Goal: Navigation & Orientation: Go to known website

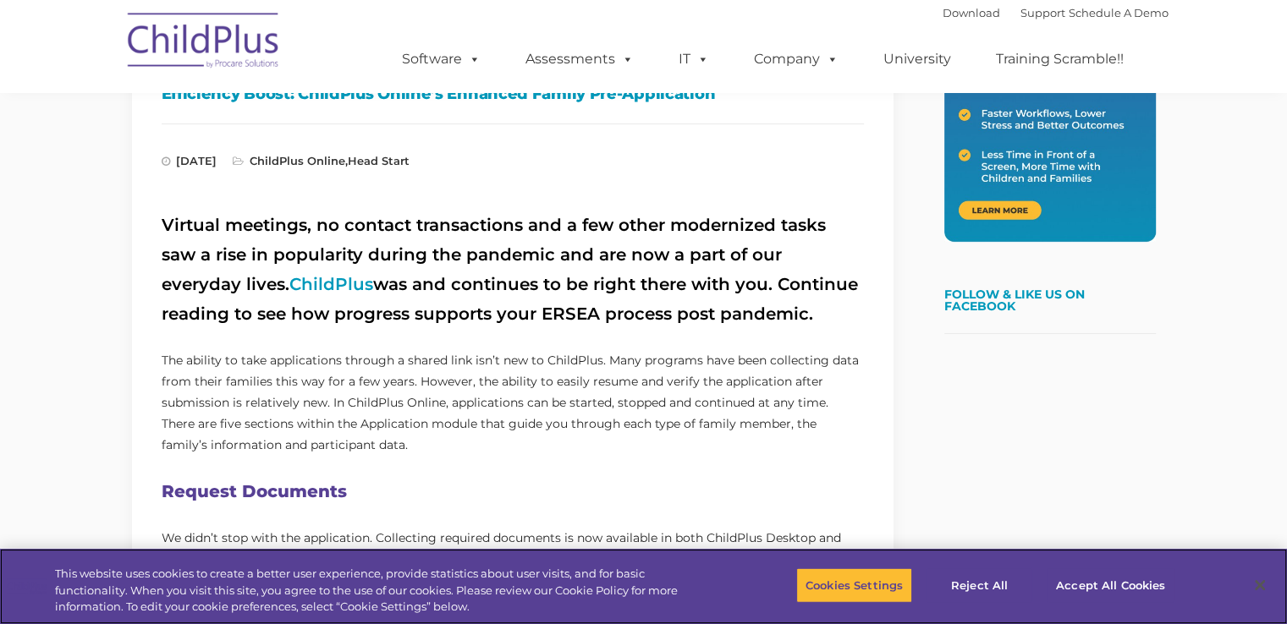
scroll to position [494, 0]
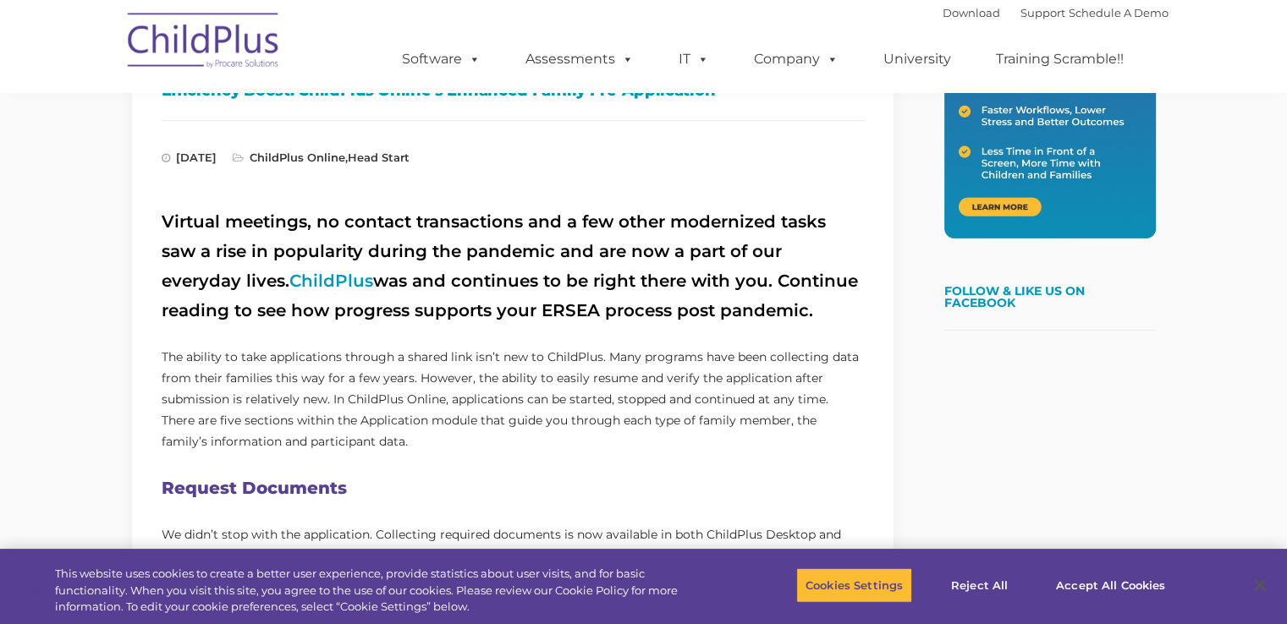
click at [200, 47] on img at bounding box center [203, 43] width 169 height 85
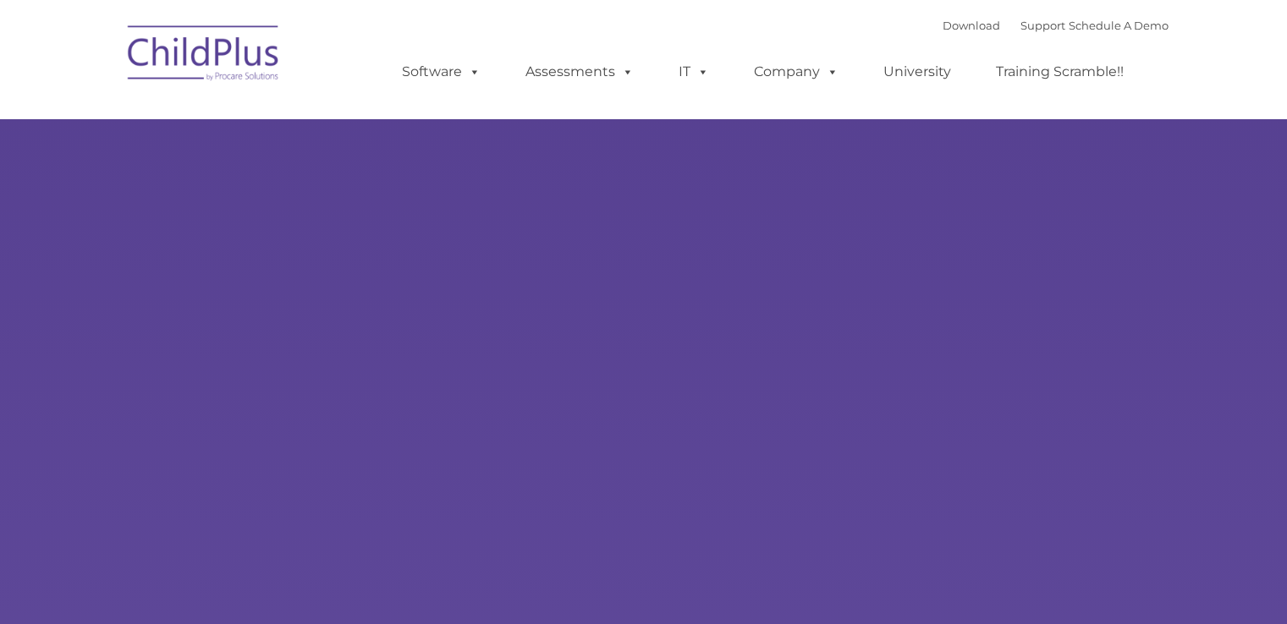
type input ""
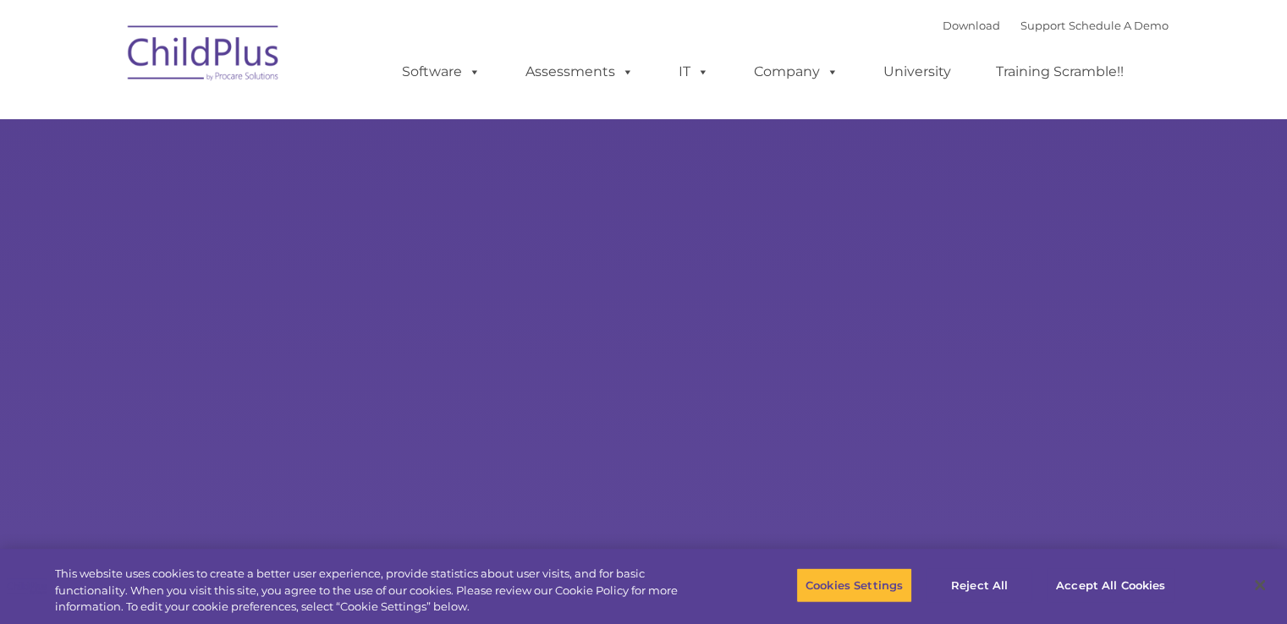
select select "MEDIUM"
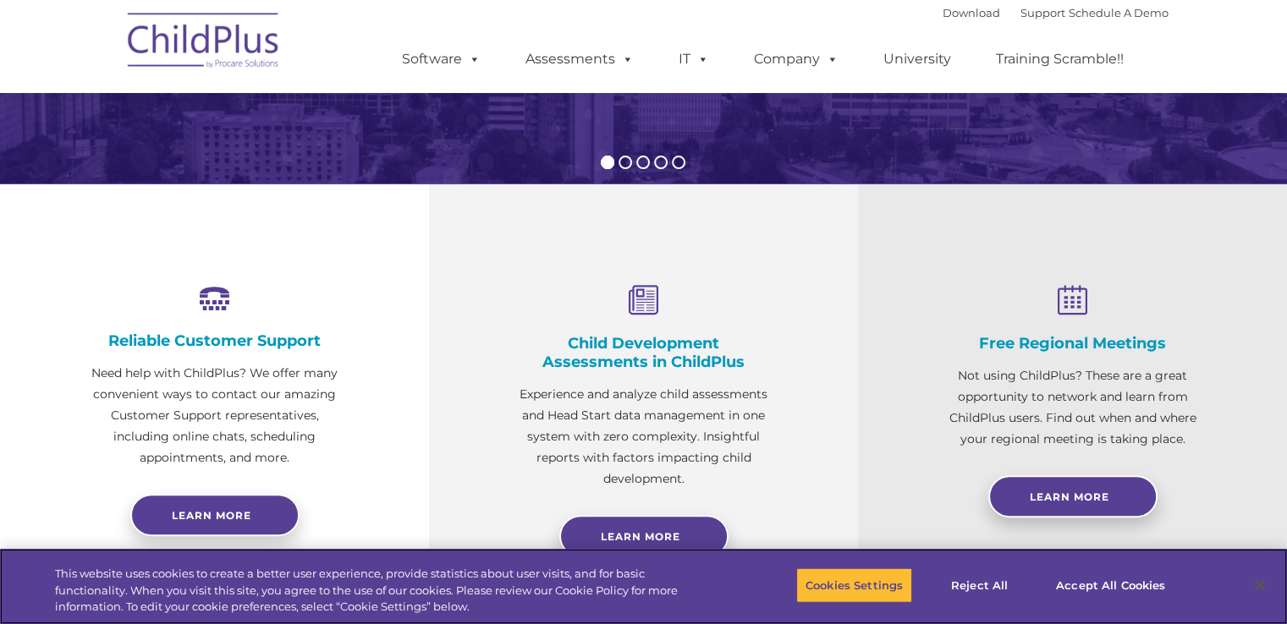
scroll to position [504, 0]
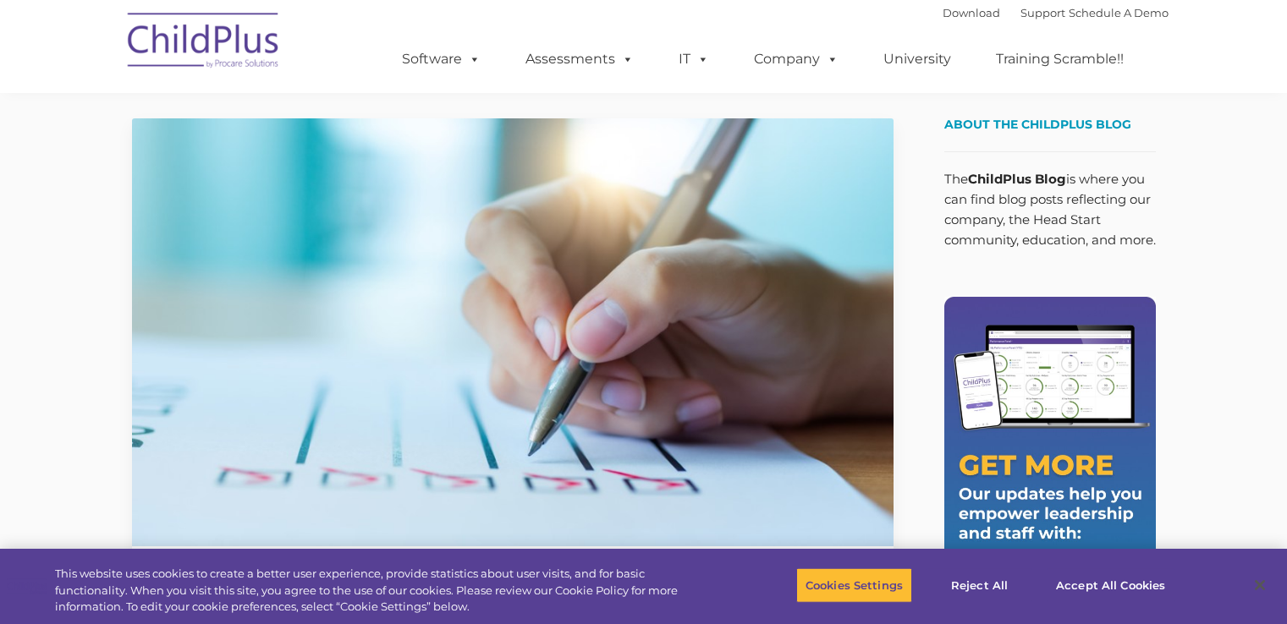
scroll to position [494, 0]
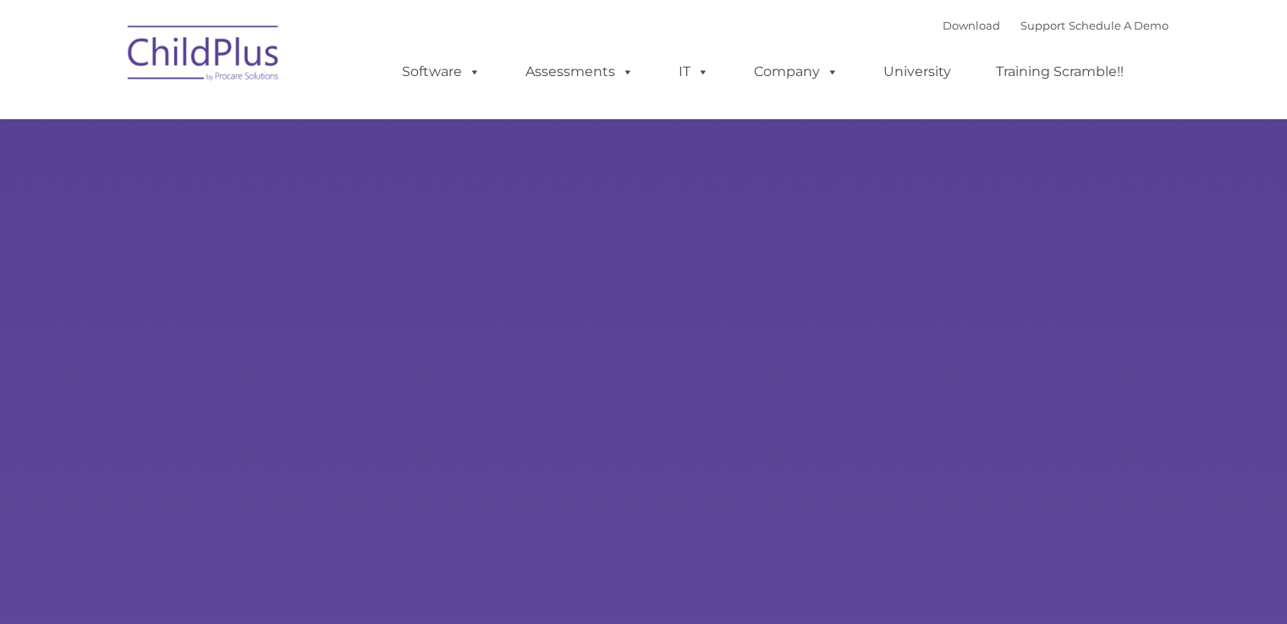
type input ""
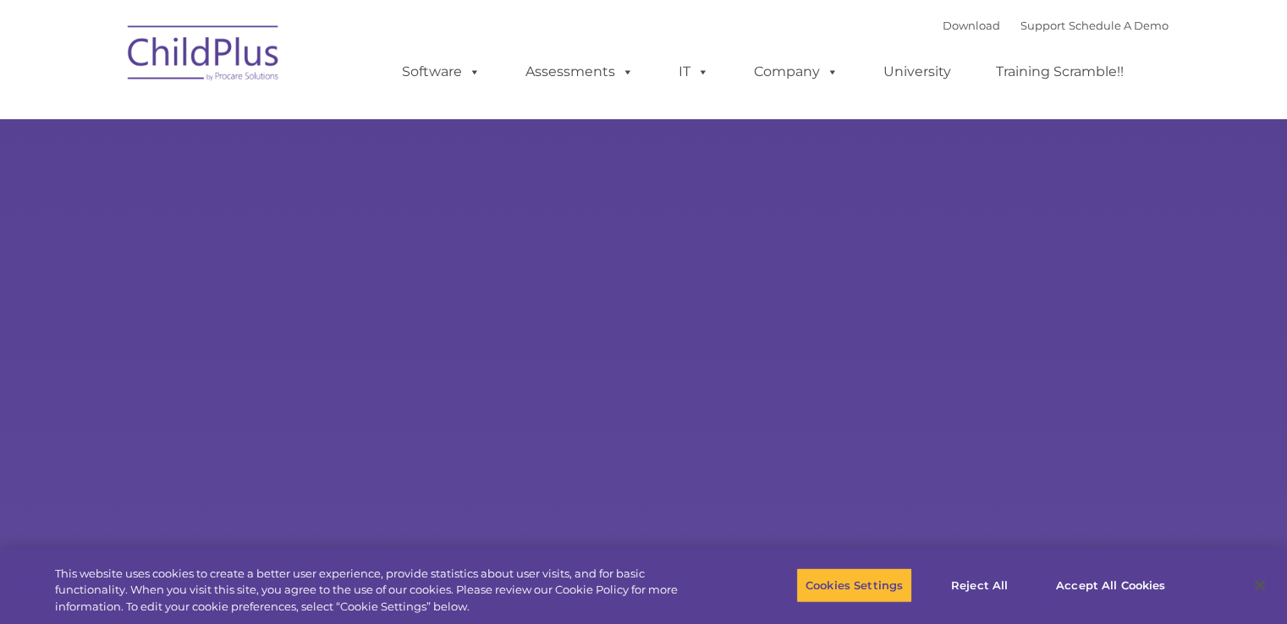
select select "MEDIUM"
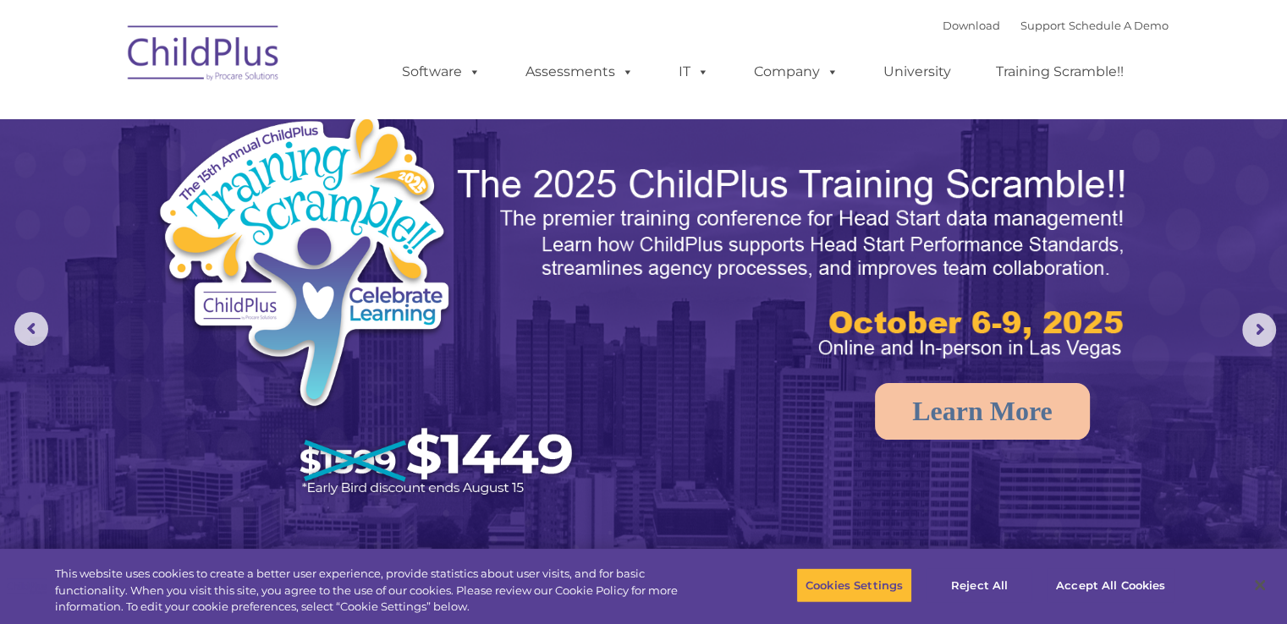
click at [217, 55] on img at bounding box center [203, 56] width 169 height 85
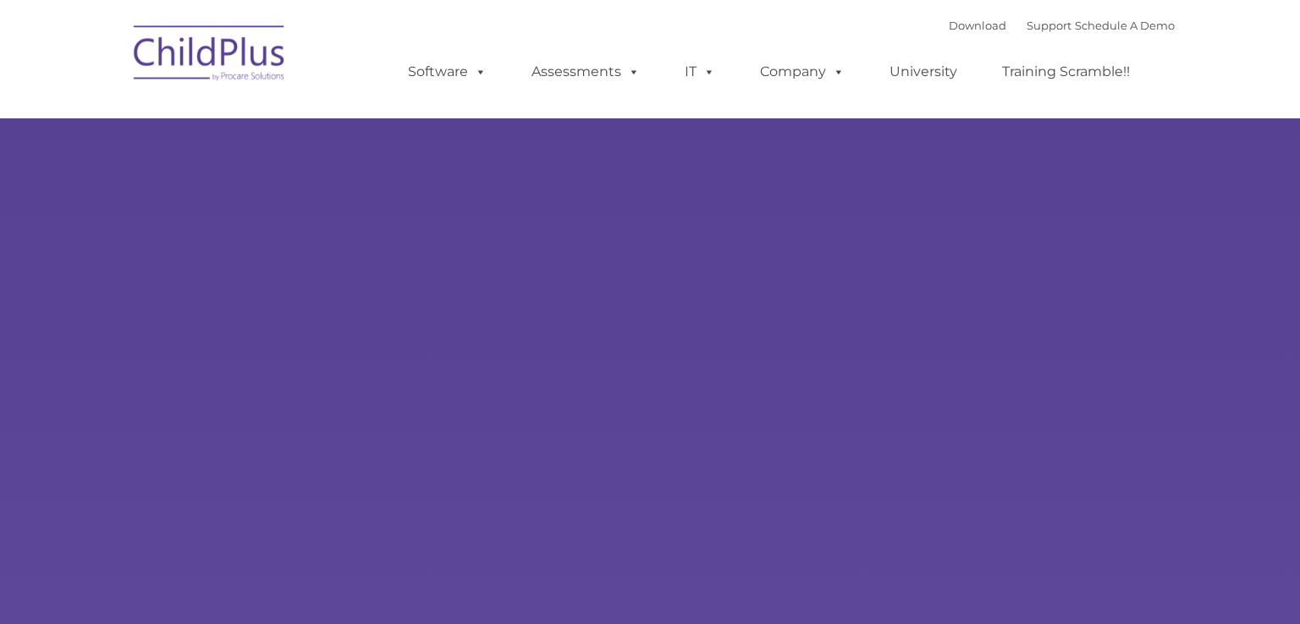
type input ""
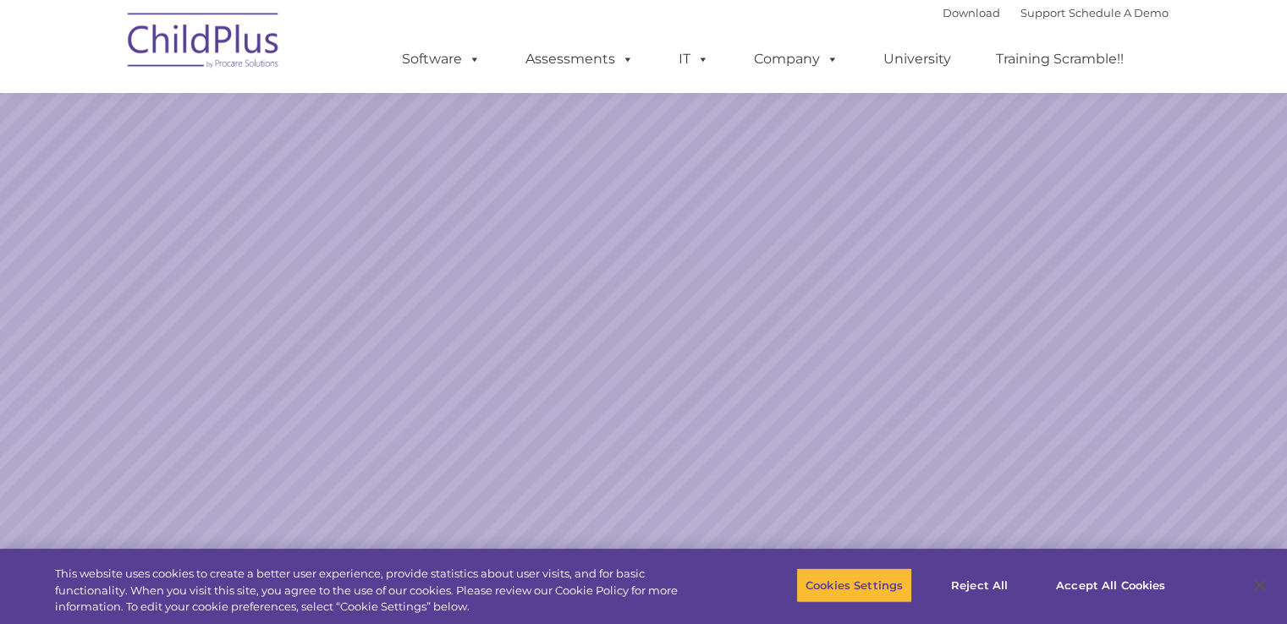
scroll to position [130, 0]
select select "MEDIUM"
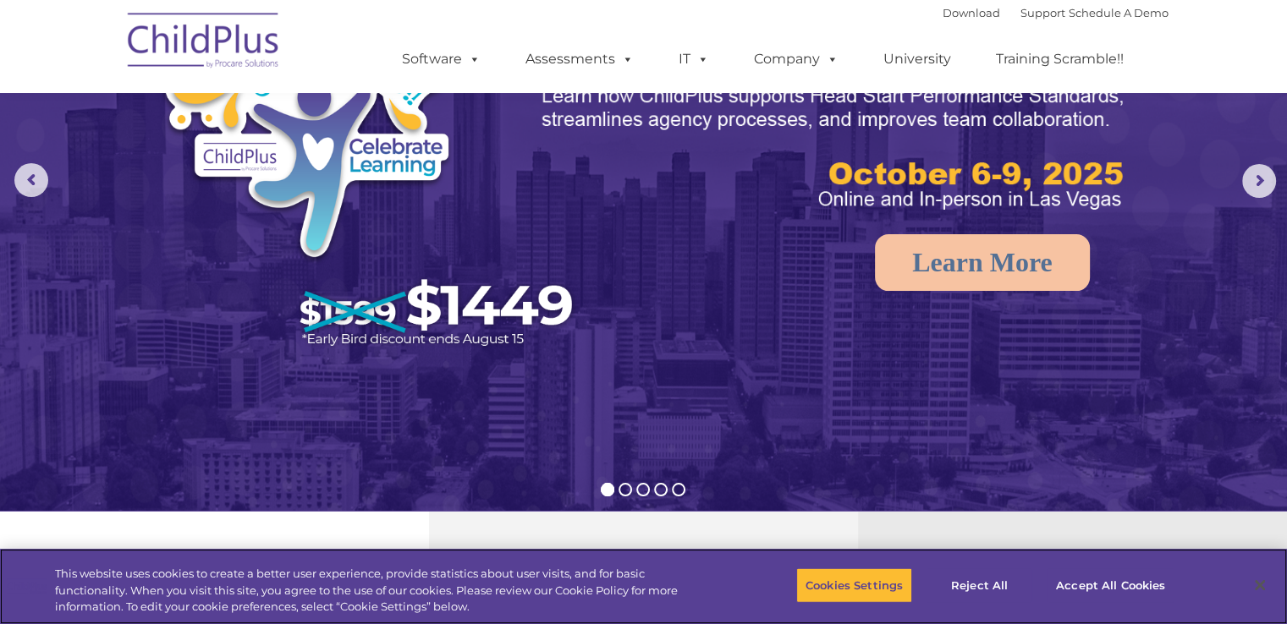
scroll to position [0, 0]
